Goal: Navigation & Orientation: Find specific page/section

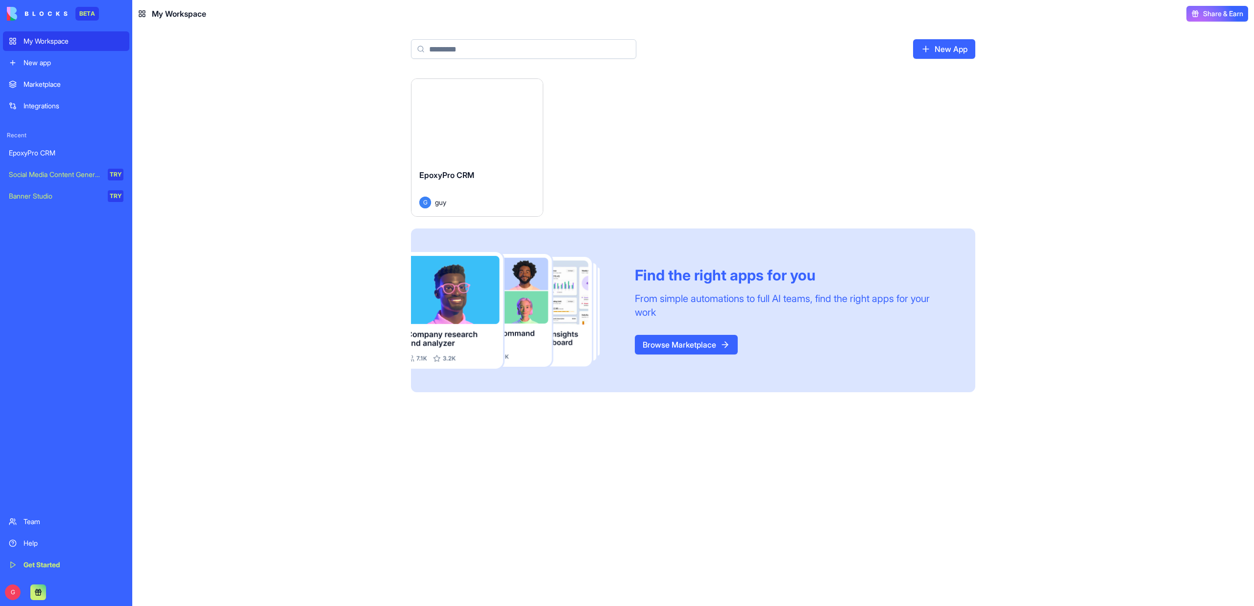
click at [466, 133] on div "Launch" at bounding box center [477, 120] width 131 height 82
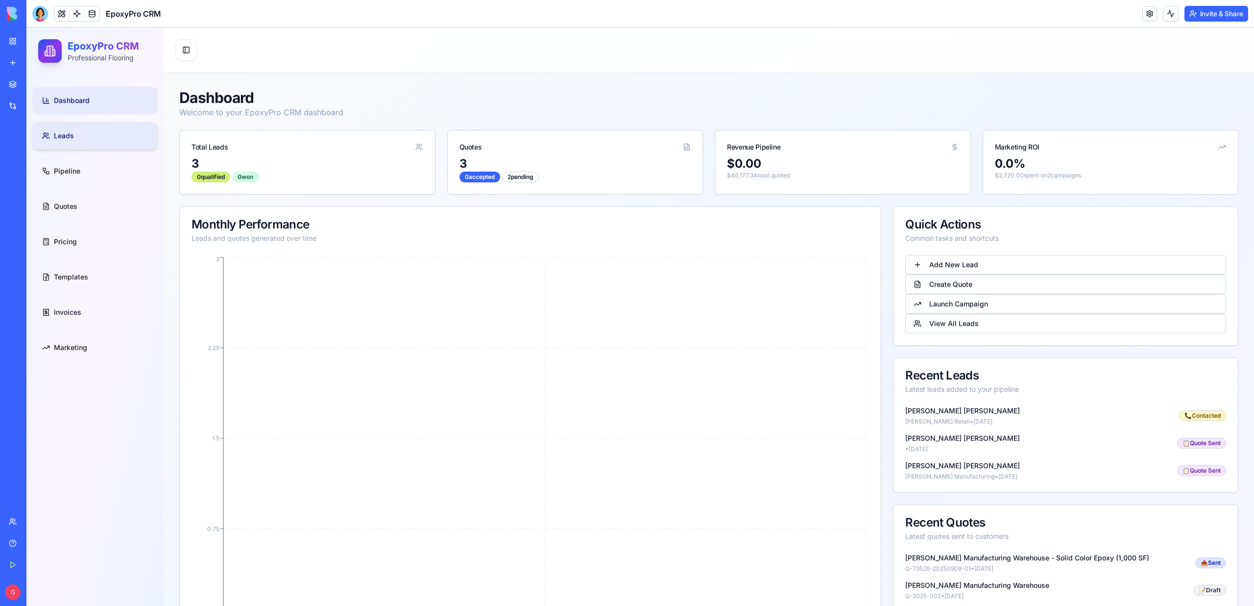
click at [90, 138] on link "Leads" at bounding box center [94, 135] width 125 height 27
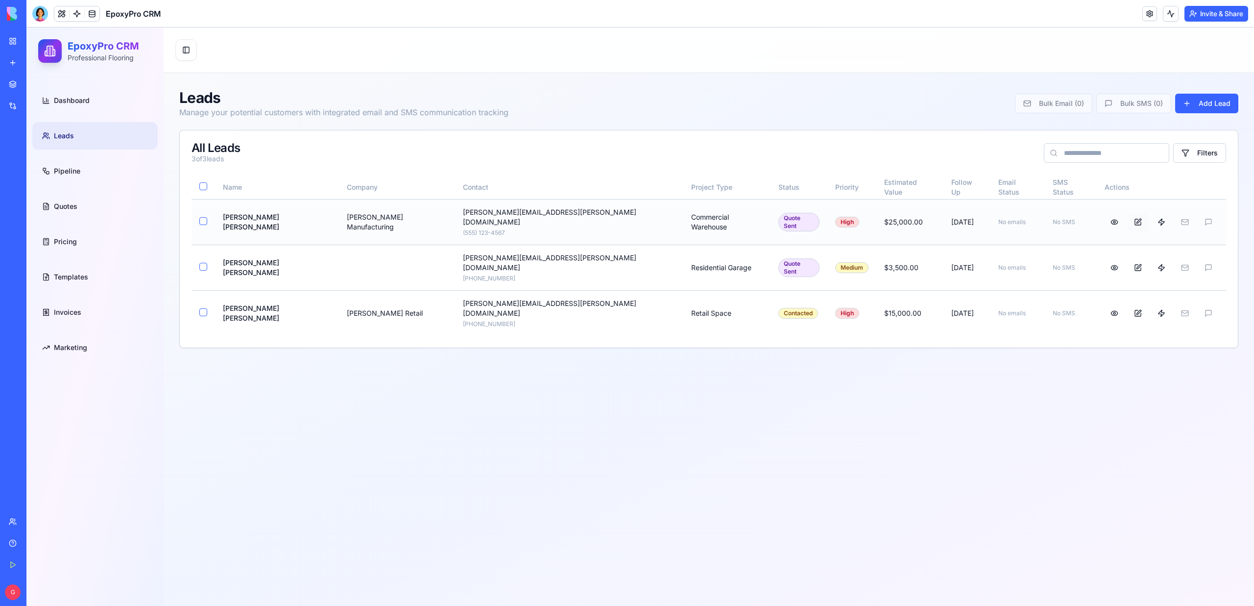
click at [1128, 216] on button at bounding box center [1138, 222] width 20 height 18
click at [1152, 218] on button at bounding box center [1162, 222] width 20 height 18
click at [101, 178] on link "Pipeline" at bounding box center [94, 170] width 125 height 27
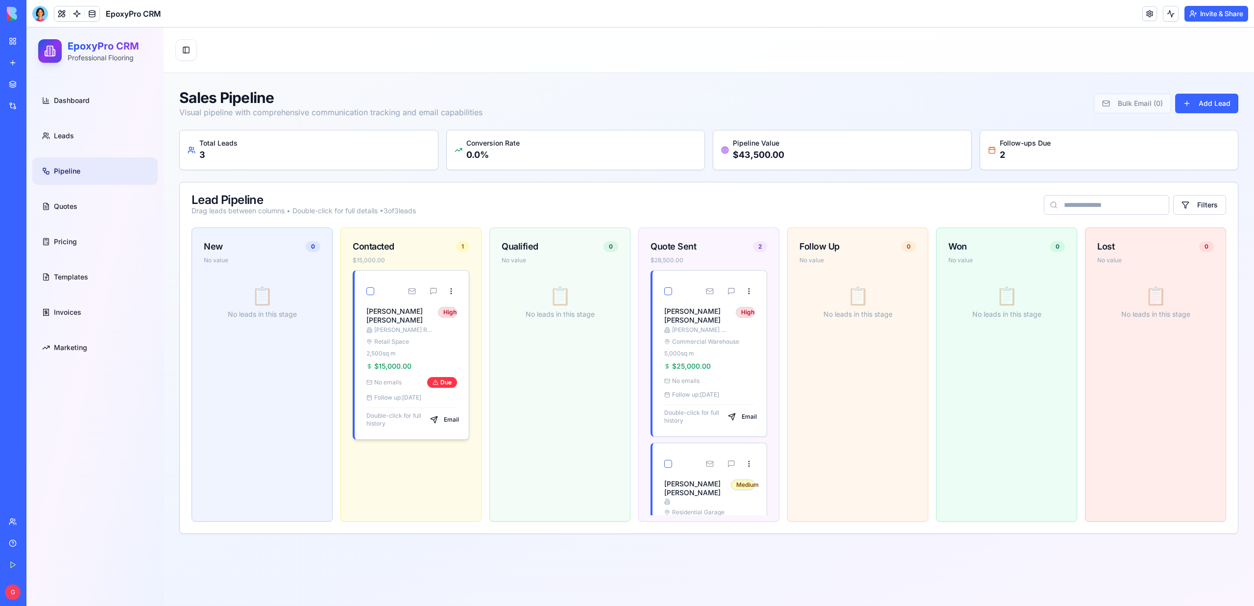
click at [369, 294] on button "button" at bounding box center [370, 291] width 8 height 8
click at [120, 215] on link "Quotes" at bounding box center [94, 206] width 125 height 27
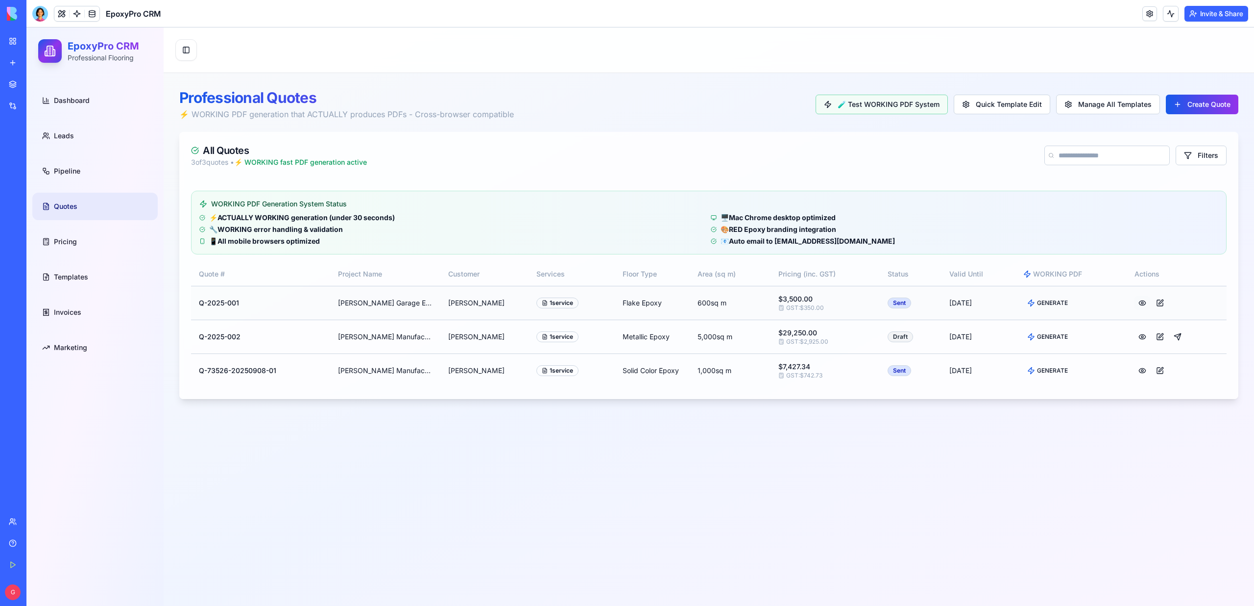
click at [1144, 304] on button at bounding box center [1143, 303] width 16 height 14
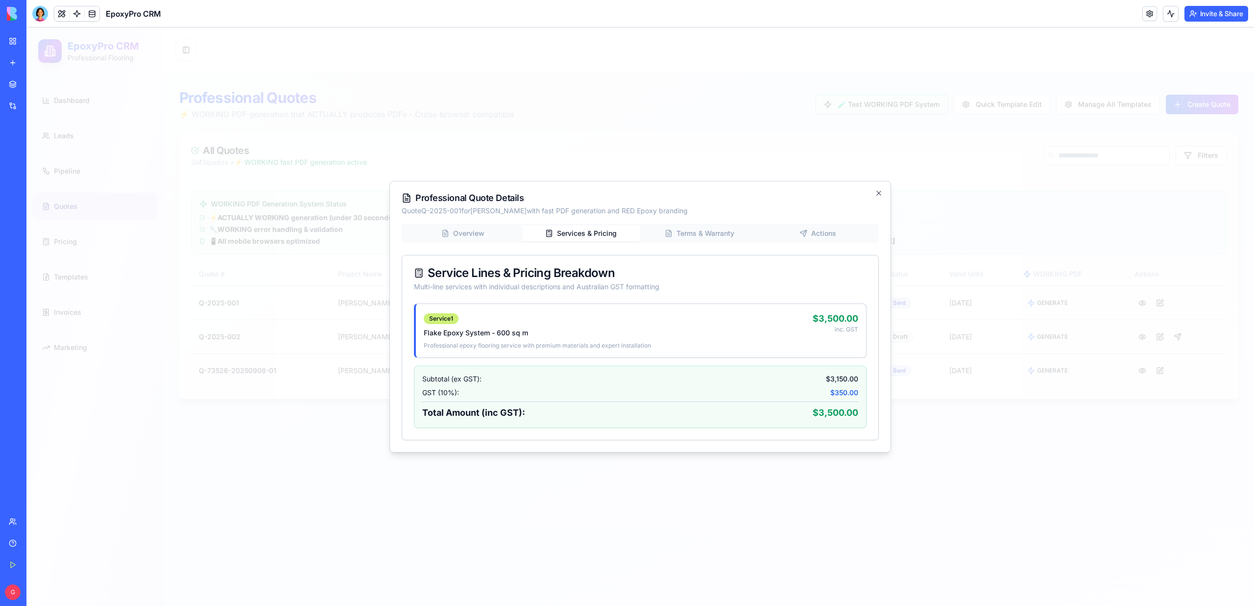
click at [582, 197] on div "Professional Quote Details Quote Q-2025-001 for [PERSON_NAME] with fast PDF gen…" at bounding box center [641, 316] width 502 height 271
click at [705, 232] on div "Overview Services & Pricing Terms & Warranty Actions Service Lines & Pricing Br…" at bounding box center [640, 331] width 477 height 217
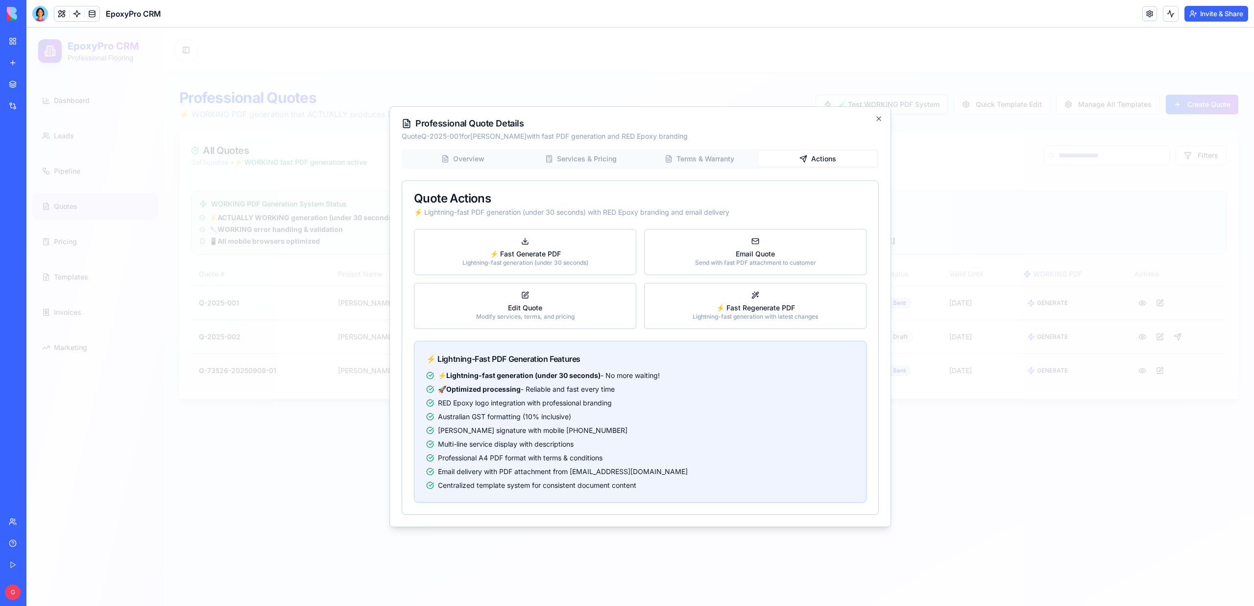
click at [815, 195] on div "Overview Services & Pricing Terms & Warranty Actions Quote Actions ⚡ Lightning-…" at bounding box center [640, 332] width 477 height 366
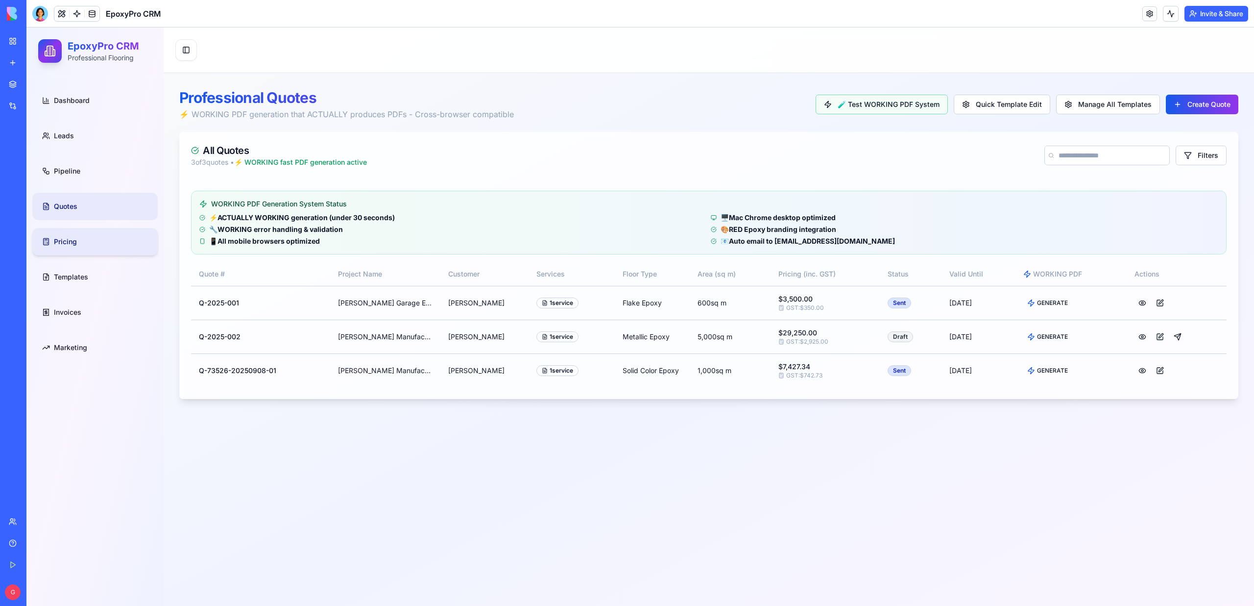
click at [80, 241] on link "Pricing" at bounding box center [94, 241] width 125 height 27
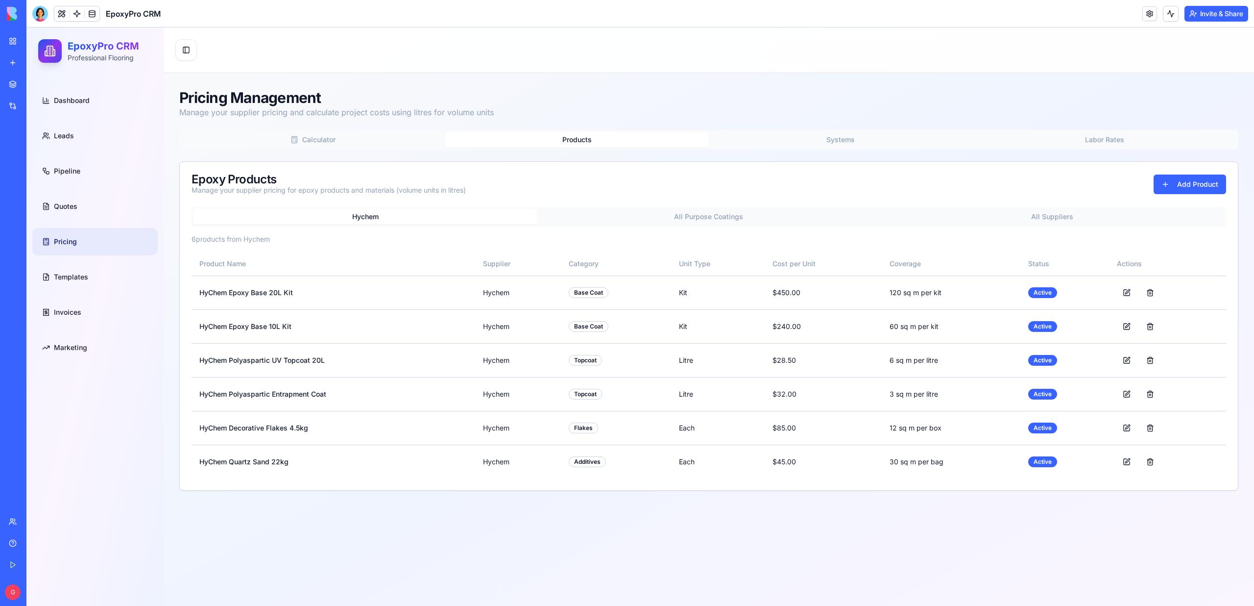
click at [574, 132] on button "Products" at bounding box center [577, 140] width 264 height 16
click at [891, 142] on button "Systems" at bounding box center [841, 140] width 264 height 16
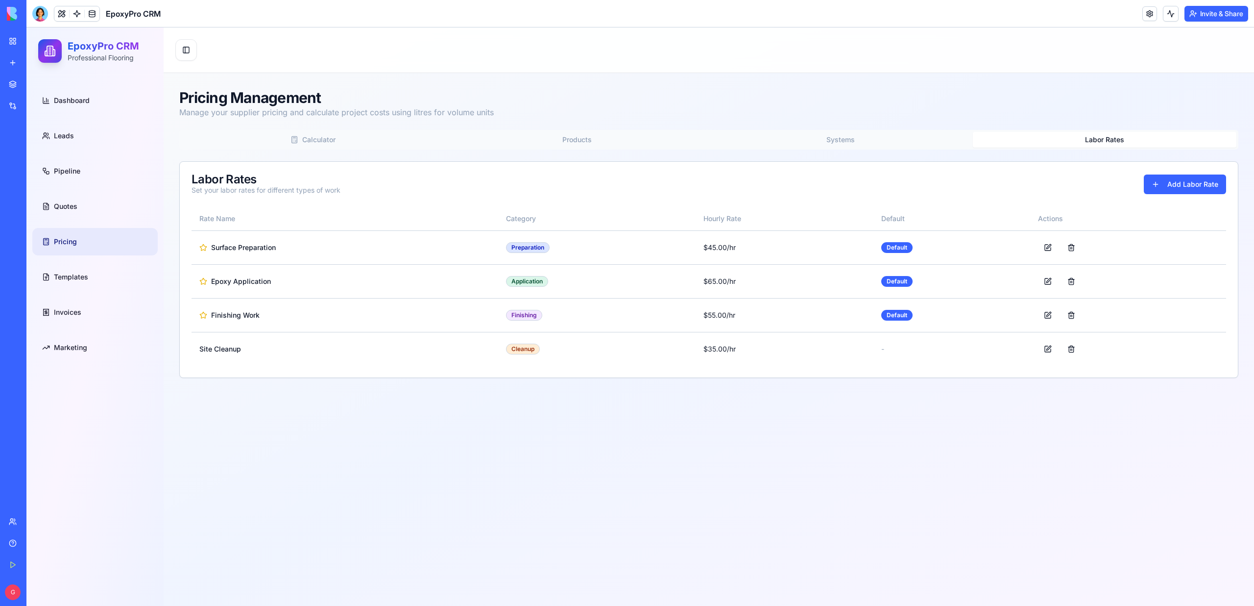
click at [1004, 136] on button "Labor Rates" at bounding box center [1105, 140] width 264 height 16
click at [82, 283] on link "Templates" at bounding box center [94, 276] width 125 height 27
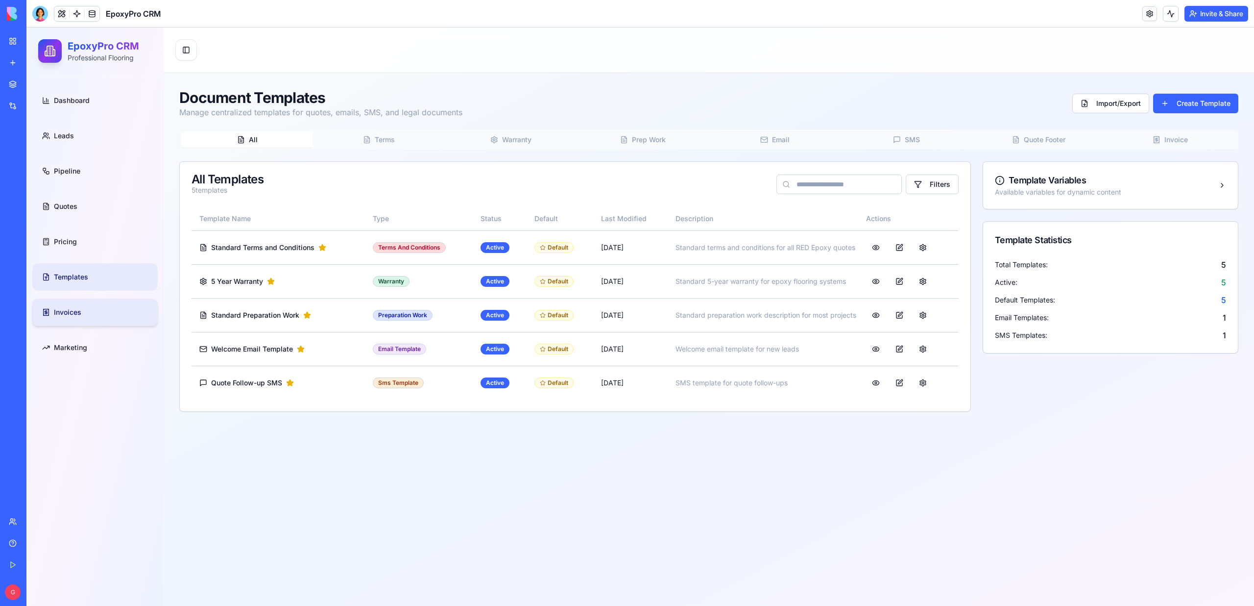
click at [54, 310] on span "Invoices" at bounding box center [67, 312] width 27 height 10
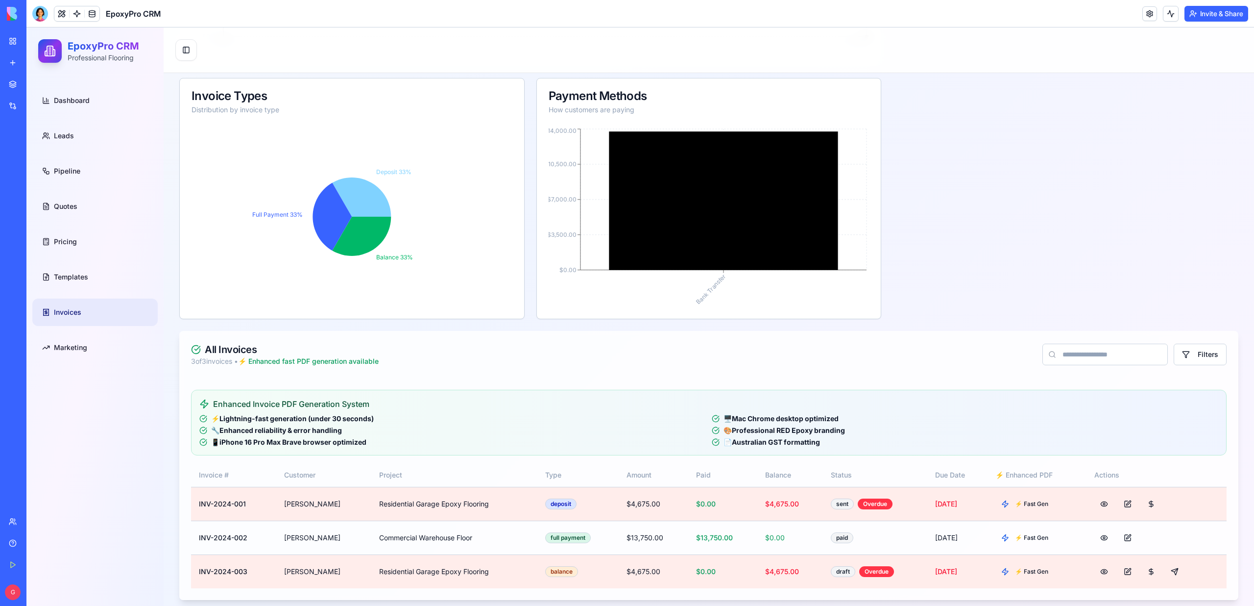
scroll to position [594, 0]
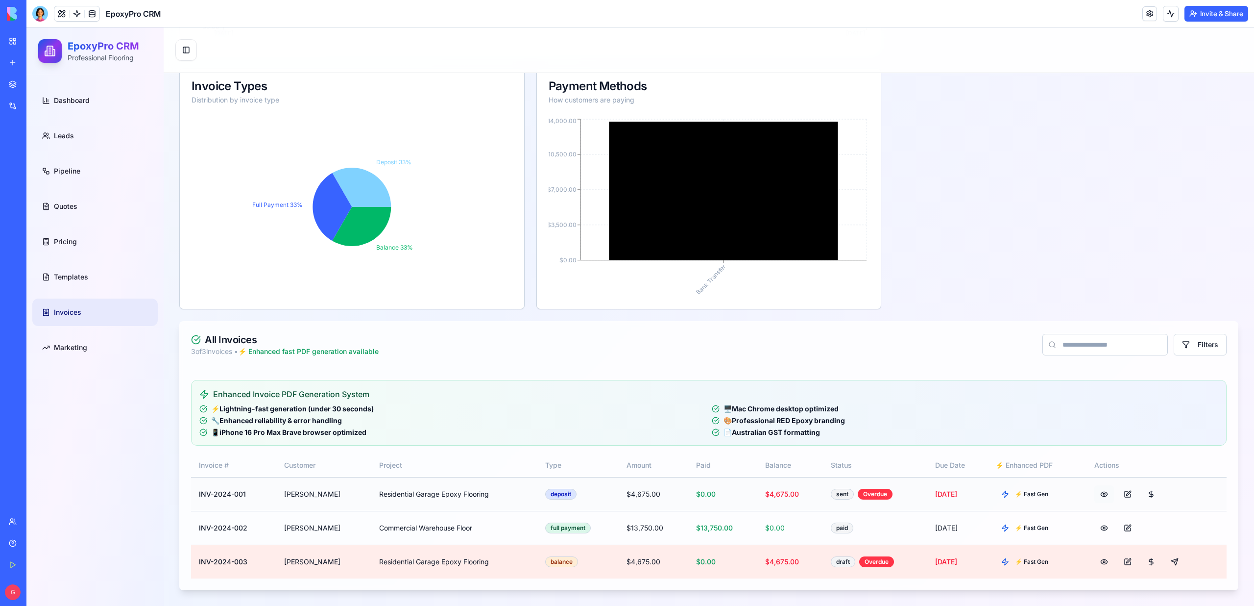
click at [1106, 493] on button at bounding box center [1105, 494] width 20 height 18
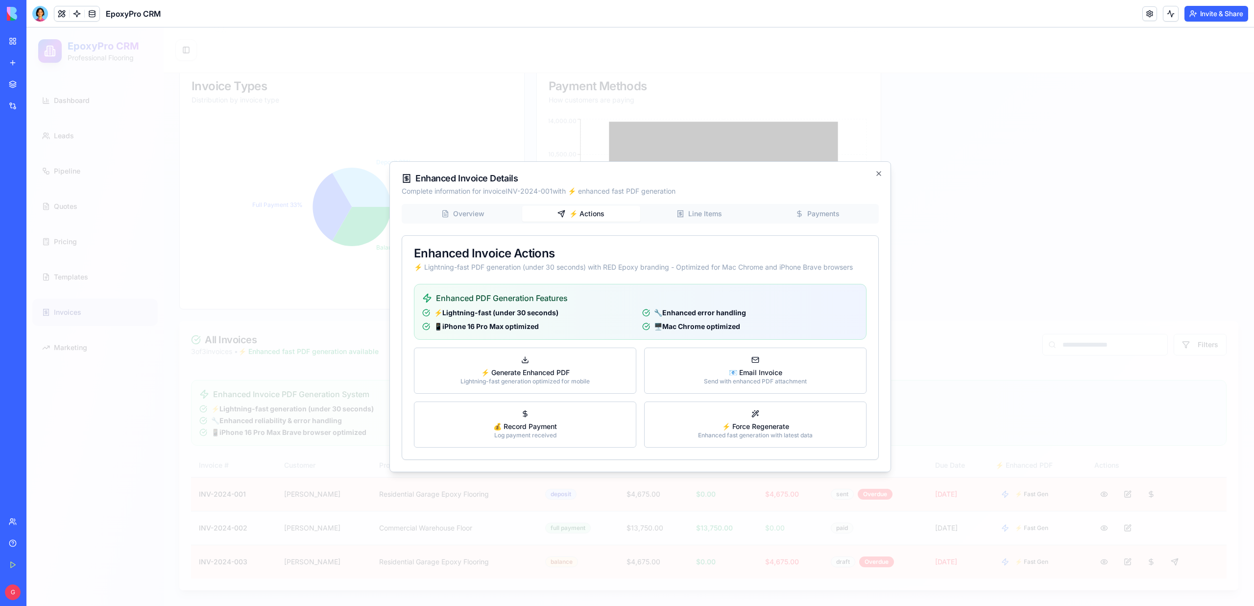
click at [593, 276] on div "Overview ⚡ Actions Line Items Payments Enhanced Invoice Actions ⚡ Lightning-fas…" at bounding box center [640, 332] width 477 height 256
click at [700, 218] on div "Enhanced Invoice Details Complete information for invoice INV-2024-001 with ⚡ e…" at bounding box center [641, 316] width 502 height 311
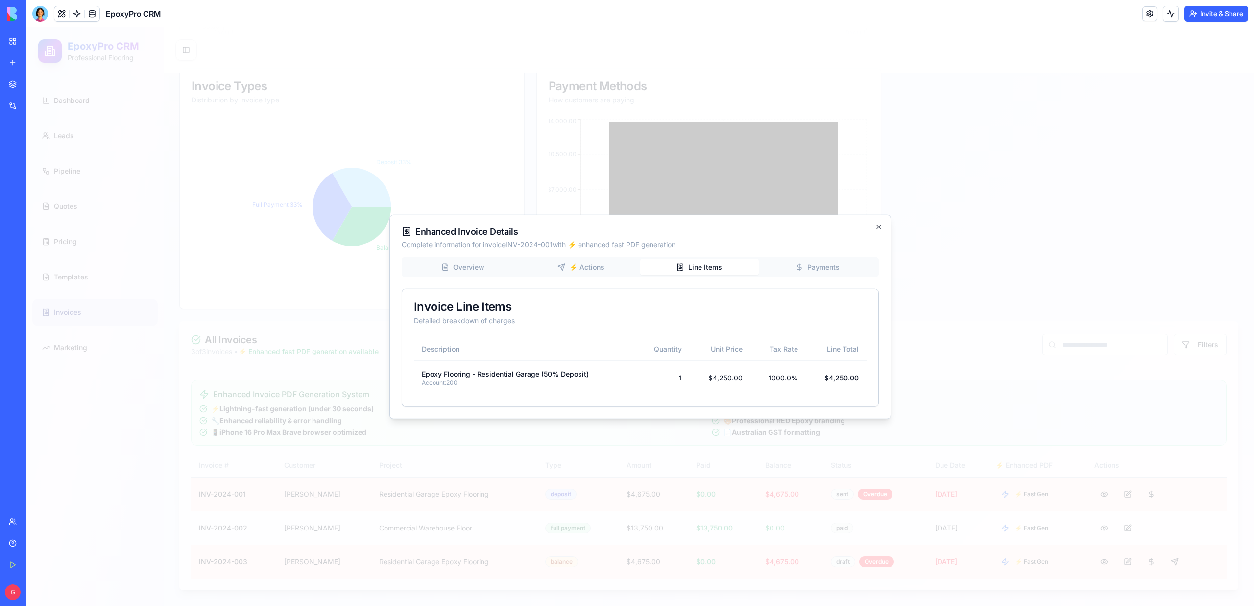
click at [812, 276] on div "Overview ⚡ Actions Line Items Payments" at bounding box center [640, 267] width 477 height 20
click at [812, 261] on div "Overview ⚡ Actions Line Items Payments Invoice Line Items Detailed breakdown of…" at bounding box center [640, 331] width 477 height 149
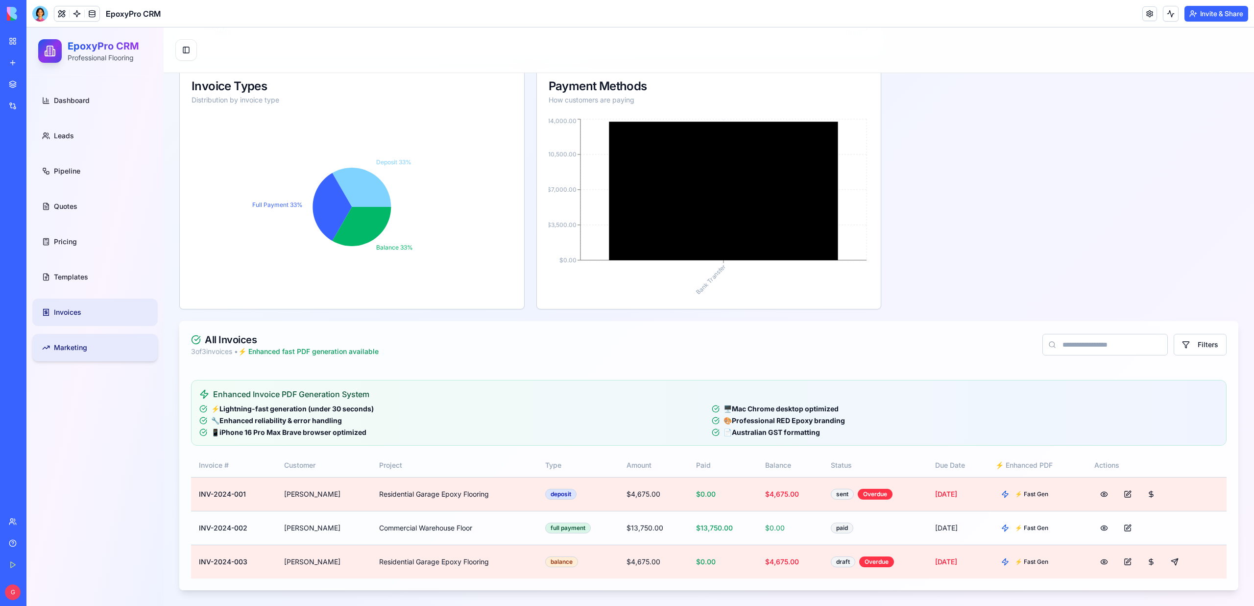
click at [102, 354] on link "Marketing" at bounding box center [94, 347] width 125 height 27
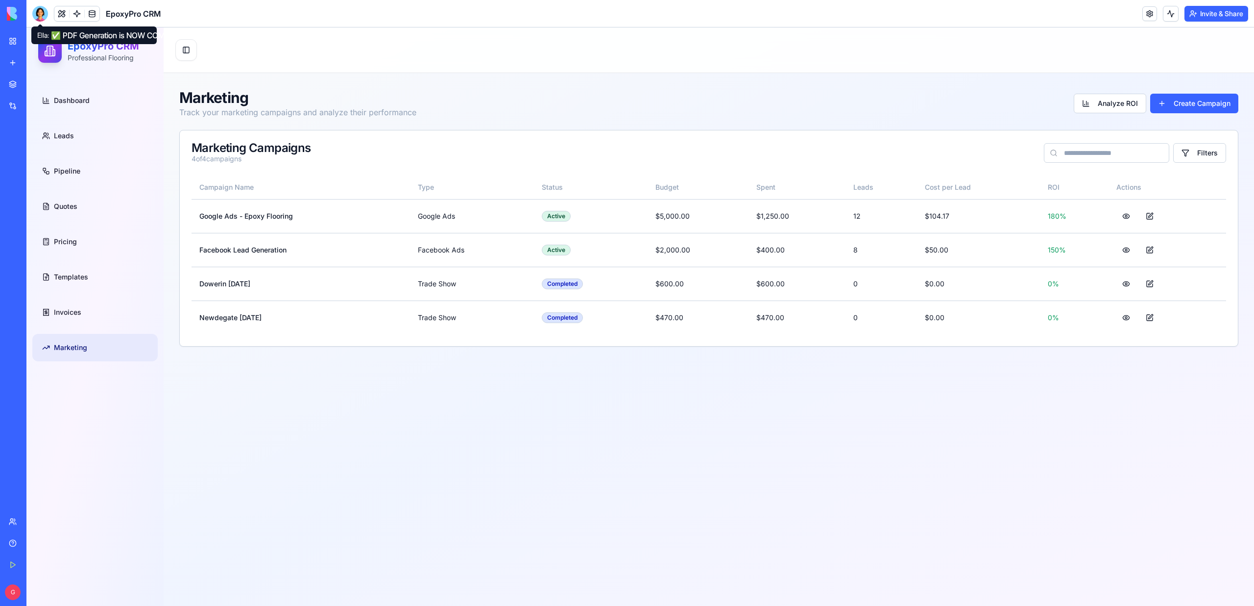
click at [34, 14] on div at bounding box center [40, 14] width 16 height 16
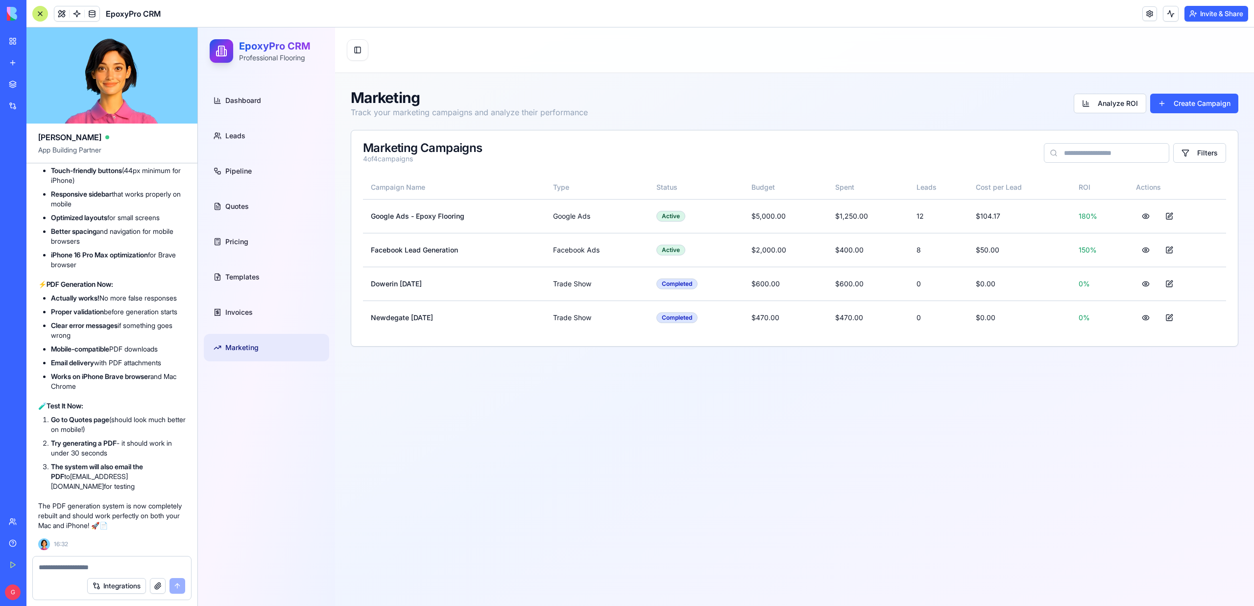
scroll to position [31848, 0]
click at [75, 11] on link at bounding box center [77, 13] width 15 height 15
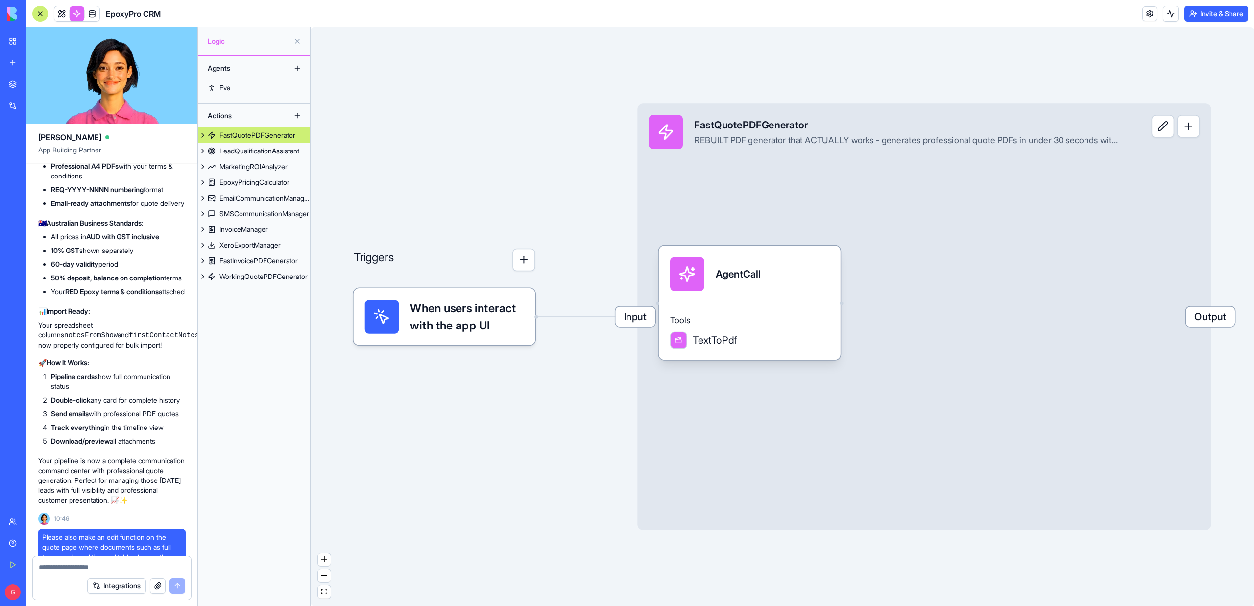
scroll to position [19691, 0]
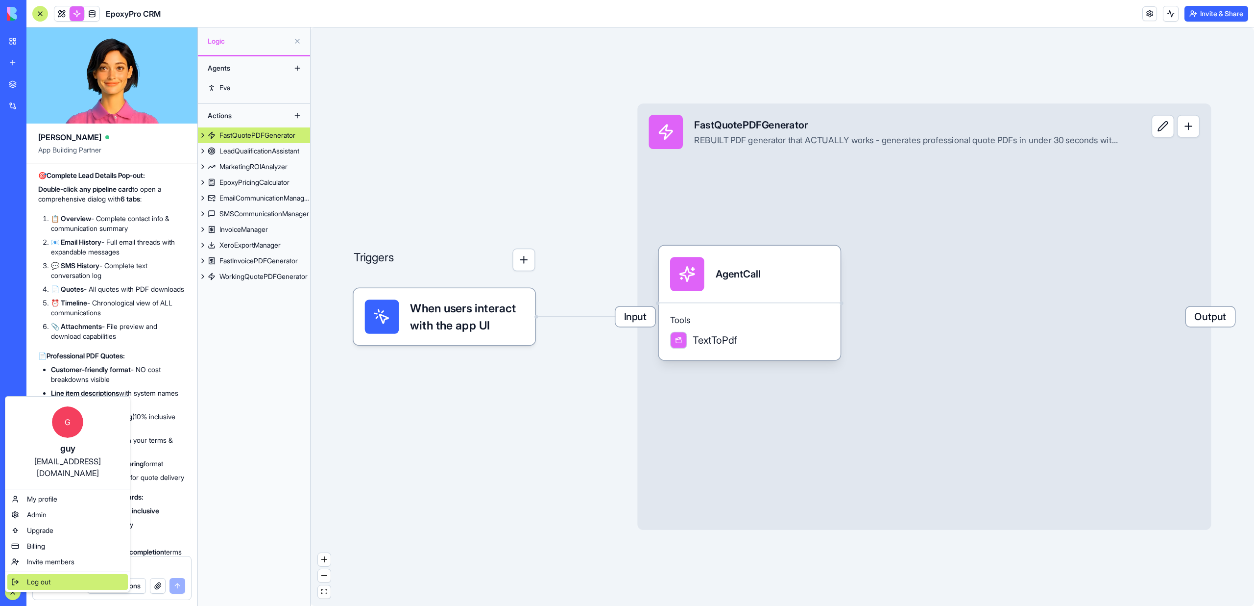
click at [45, 577] on span "Log out" at bounding box center [39, 582] width 24 height 10
